Goal: Find specific page/section: Find specific page/section

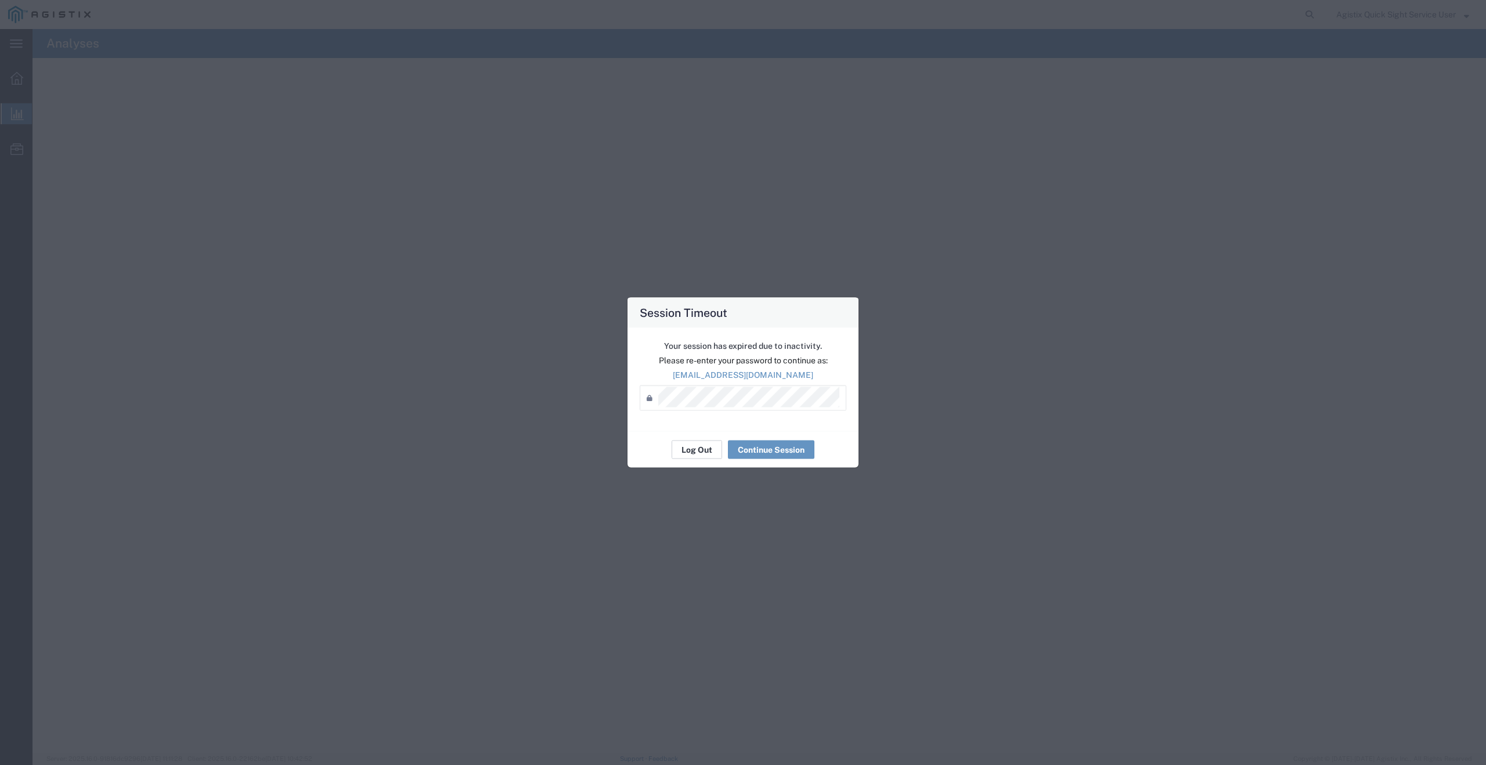
click at [690, 449] on button "Log Out" at bounding box center [697, 450] width 50 height 19
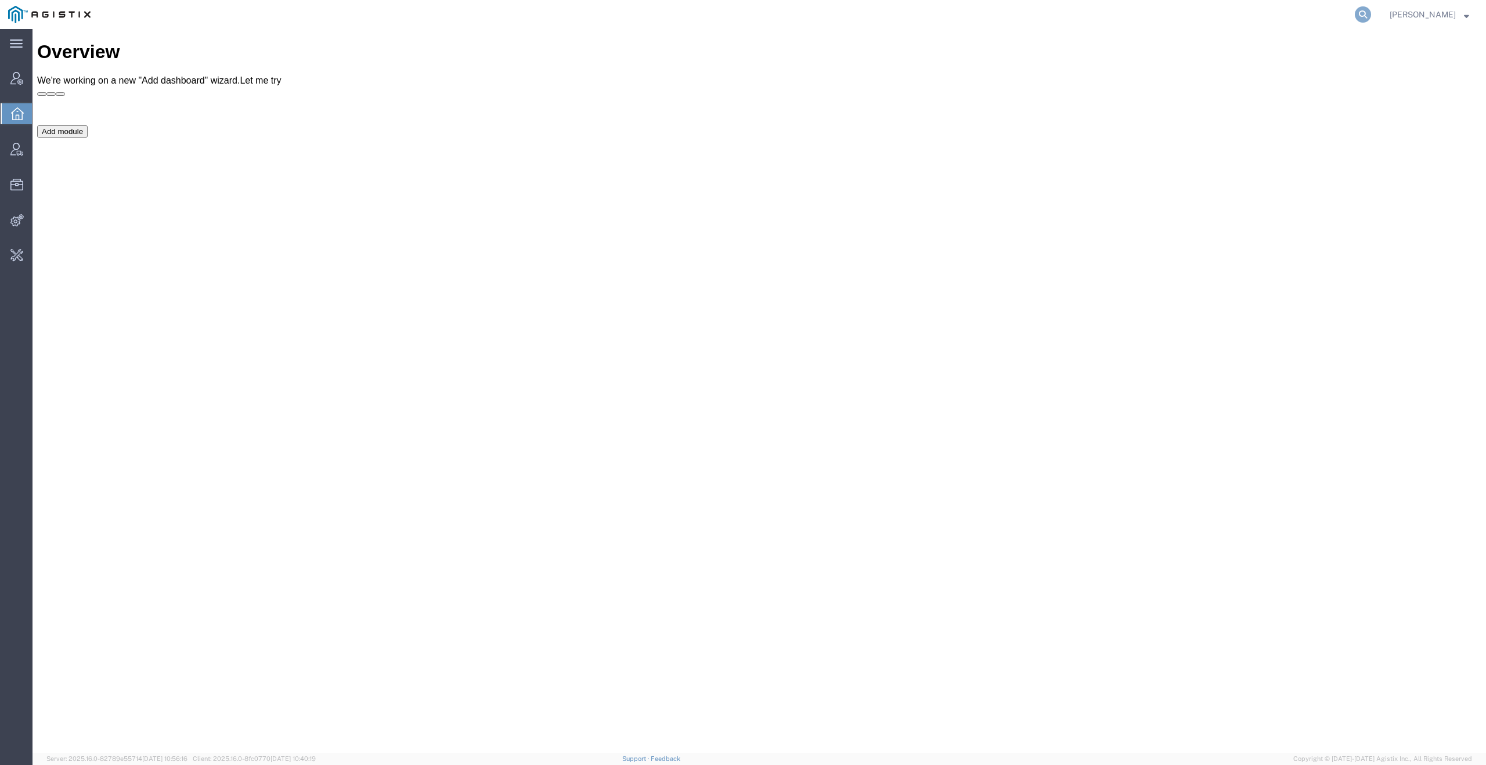
click at [1368, 15] on icon at bounding box center [1363, 14] width 16 height 16
click at [1253, 13] on input "search" at bounding box center [1178, 15] width 353 height 28
type input "quicksight"
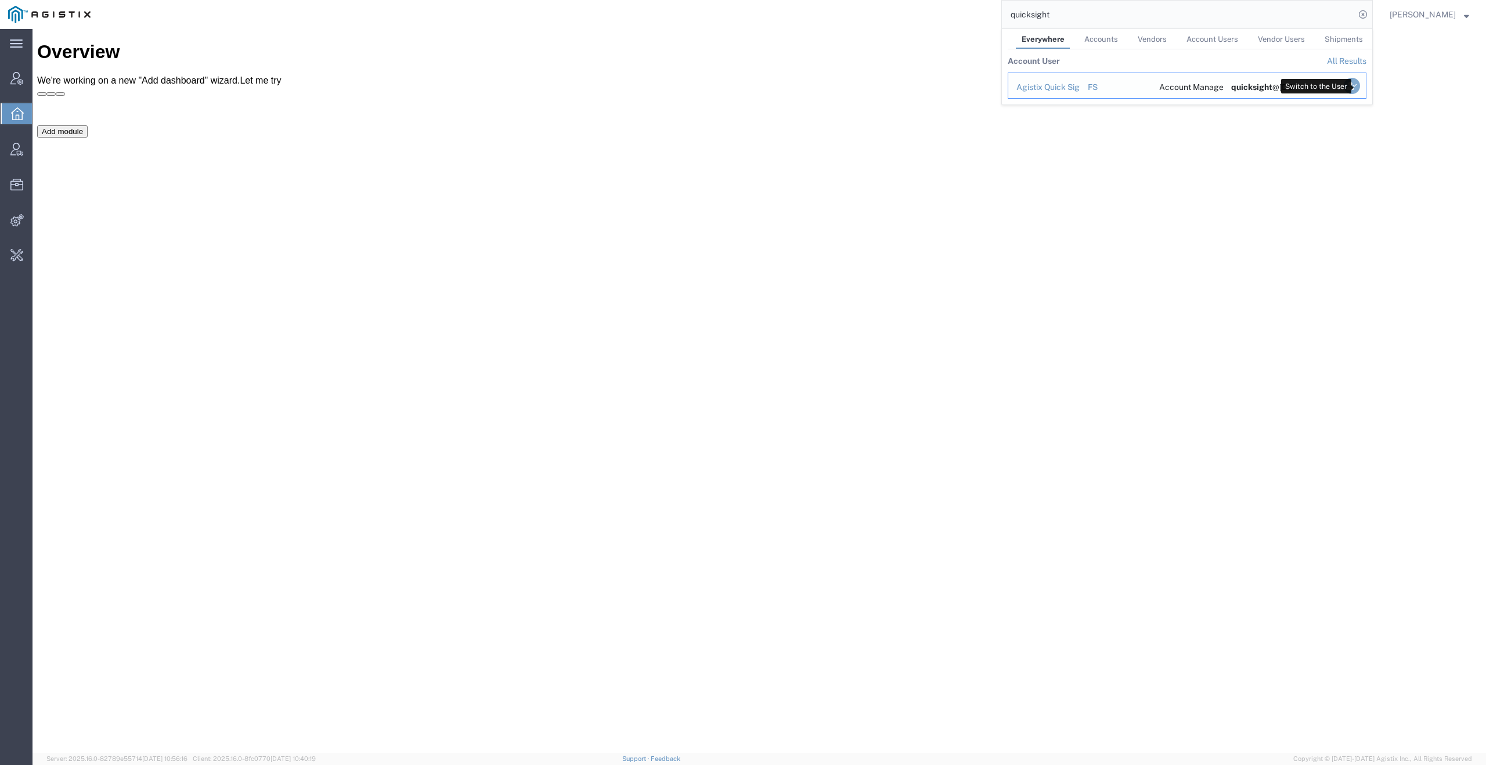
click at [1358, 81] on icon "Search Results" at bounding box center [1352, 86] width 16 height 16
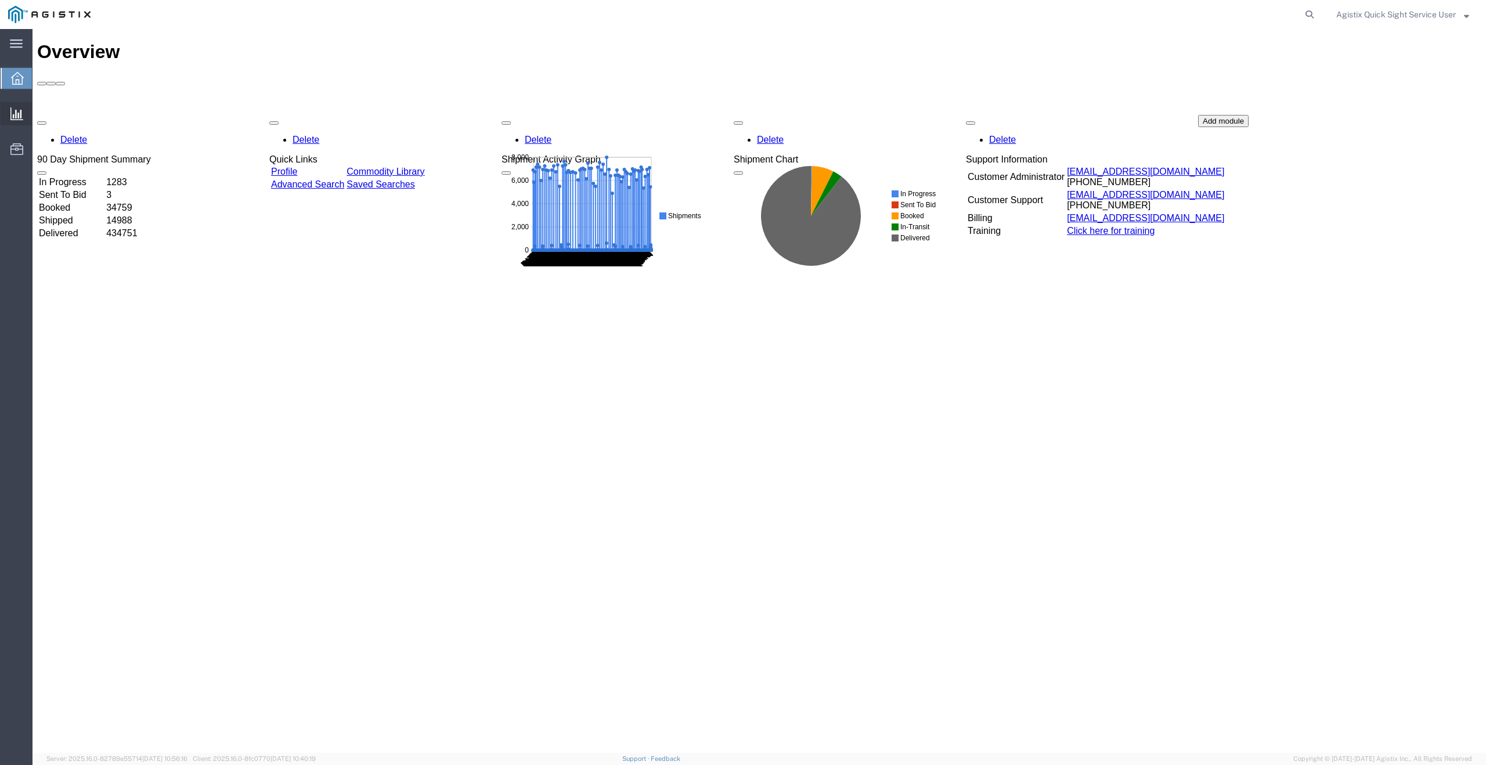
click at [0, 0] on span "New Analysis" at bounding box center [0, 0] width 0 height 0
